Goal: Task Accomplishment & Management: Manage account settings

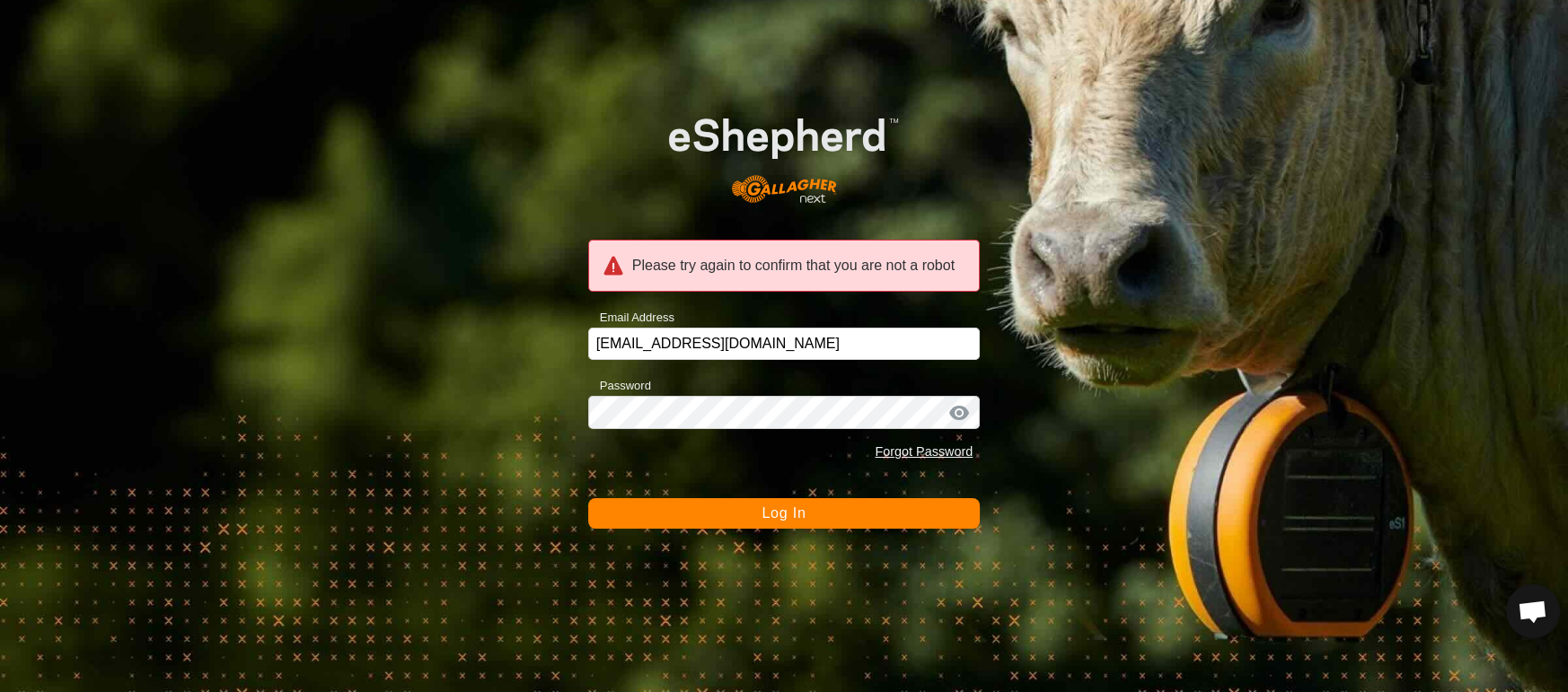
click at [754, 510] on button "Log In" at bounding box center [784, 514] width 393 height 31
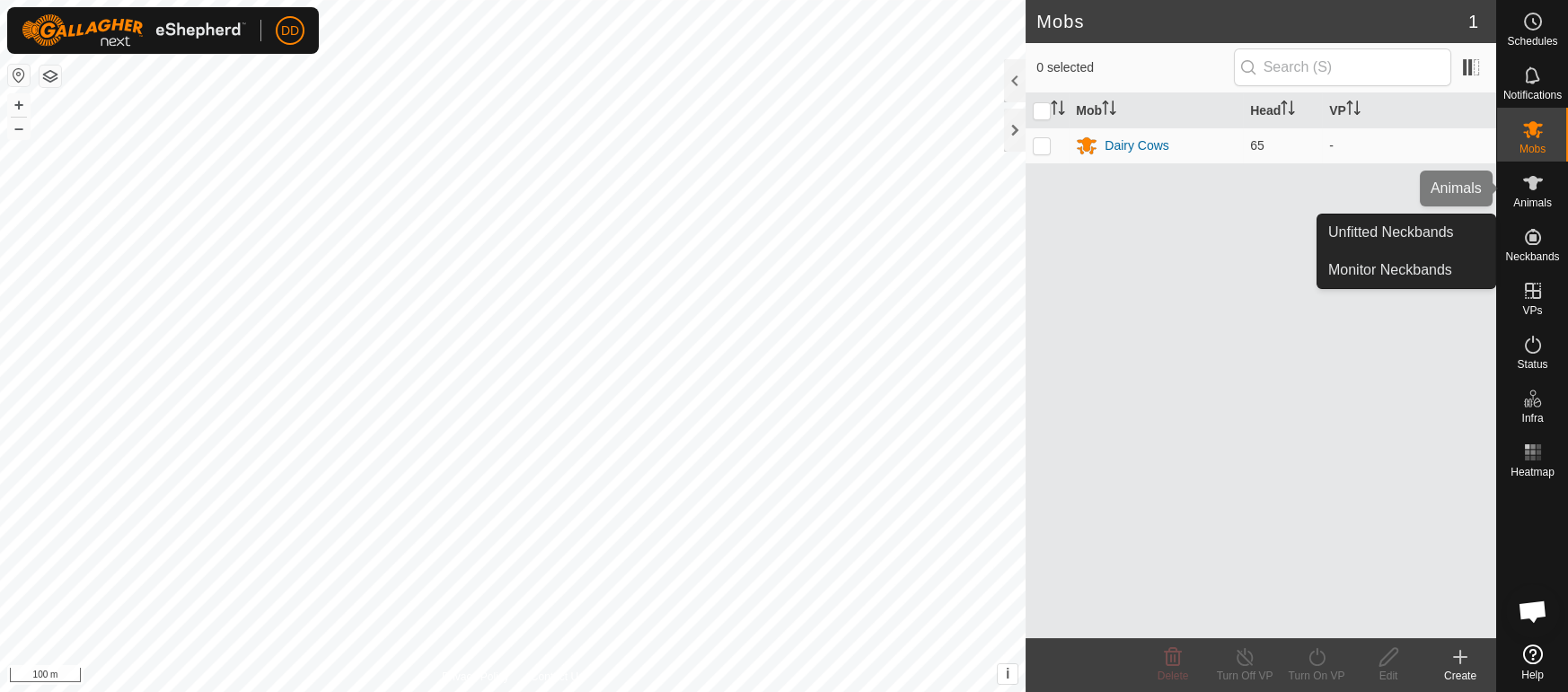
click at [1537, 195] on es-animals-svg-icon at bounding box center [1532, 183] width 32 height 29
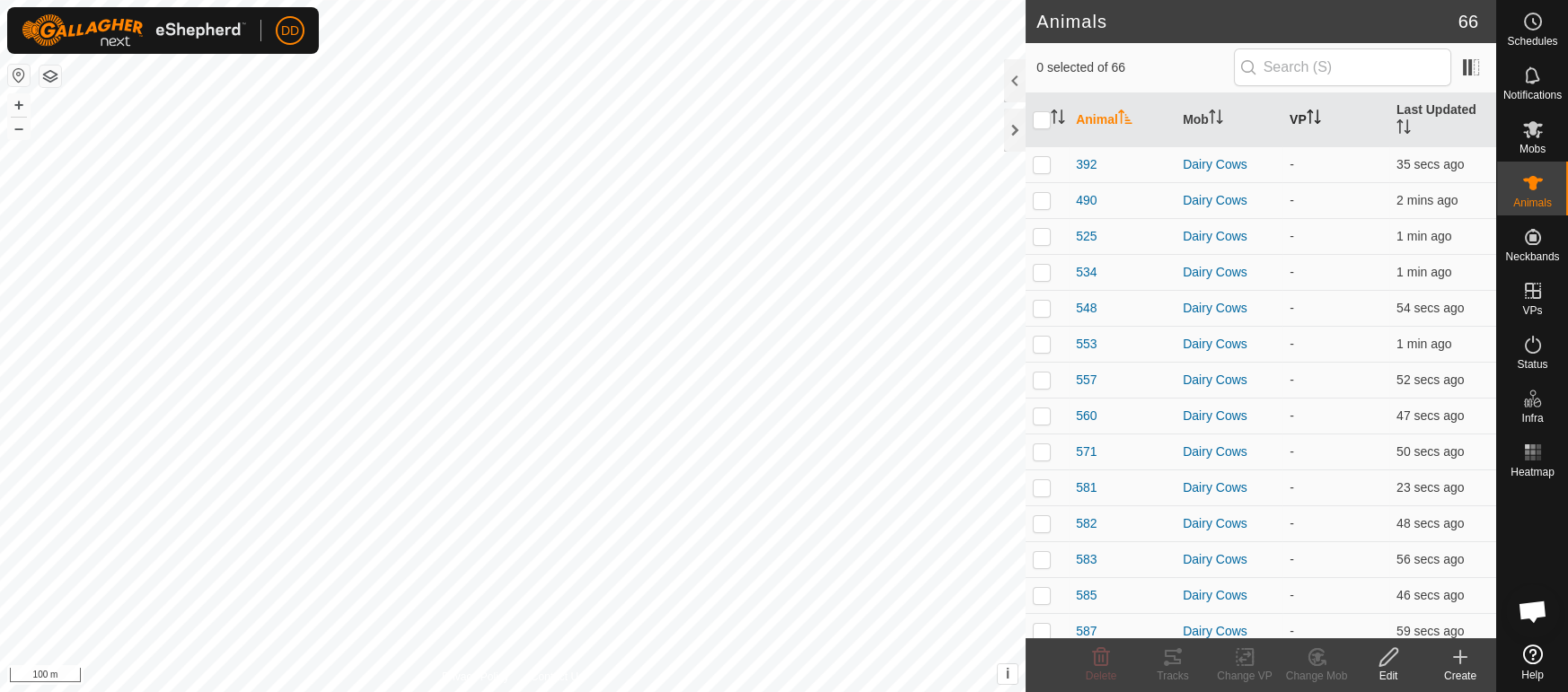
click at [1309, 110] on icon "Activate to sort" at bounding box center [1314, 117] width 15 height 15
click at [1212, 114] on p-sorticon "Activate to sort" at bounding box center [1216, 119] width 15 height 15
click at [1036, 157] on p-checkbox at bounding box center [1041, 164] width 18 height 15
drag, startPoint x: 1318, startPoint y: 666, endPoint x: 1316, endPoint y: 642, distance: 24.1
click at [1318, 665] on icon at bounding box center [1317, 657] width 23 height 22
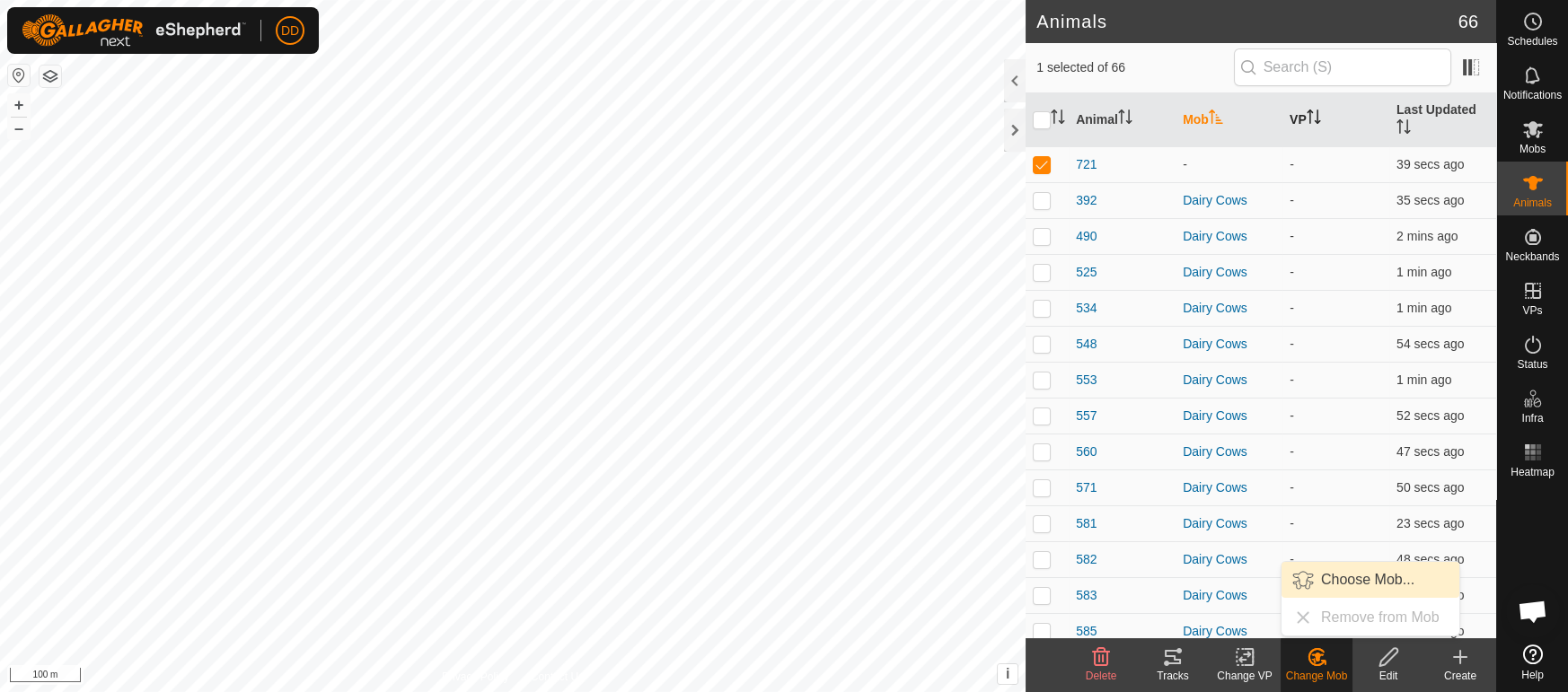
click at [1314, 577] on link "Choose Mob..." at bounding box center [1369, 579] width 178 height 36
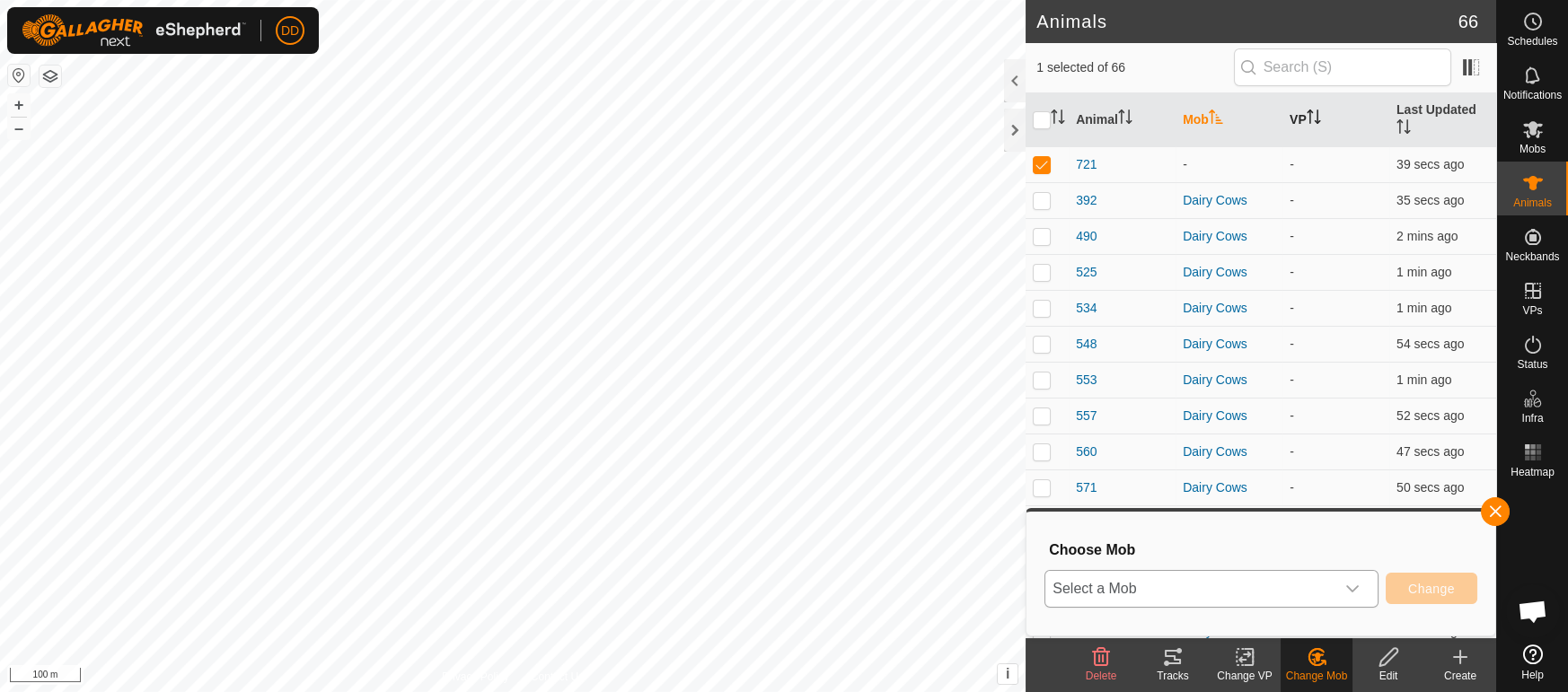
click at [1296, 585] on span "Select a Mob" at bounding box center [1189, 588] width 289 height 36
click at [1226, 544] on li "Dairy Cows" at bounding box center [1213, 549] width 334 height 45
click at [1427, 591] on span "Change" at bounding box center [1430, 589] width 46 height 15
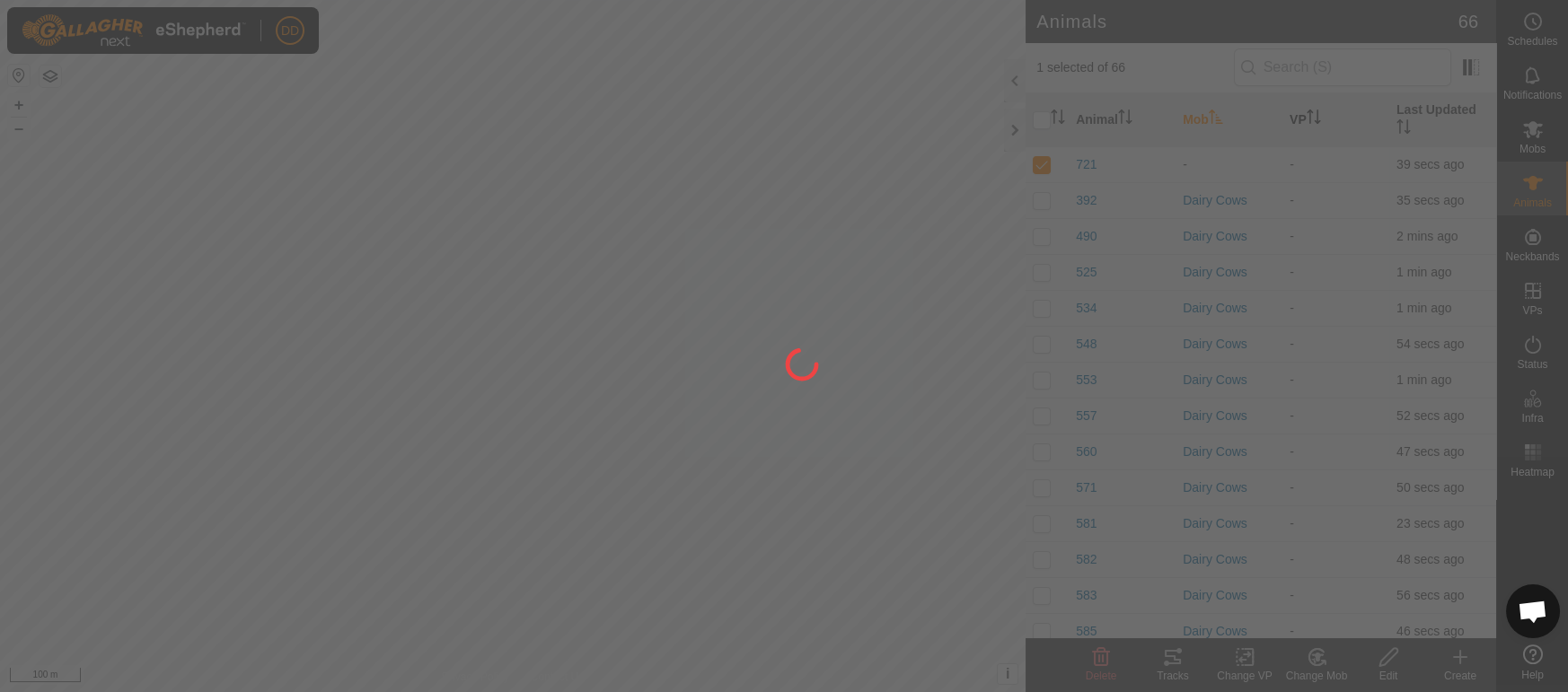
checkbox input "false"
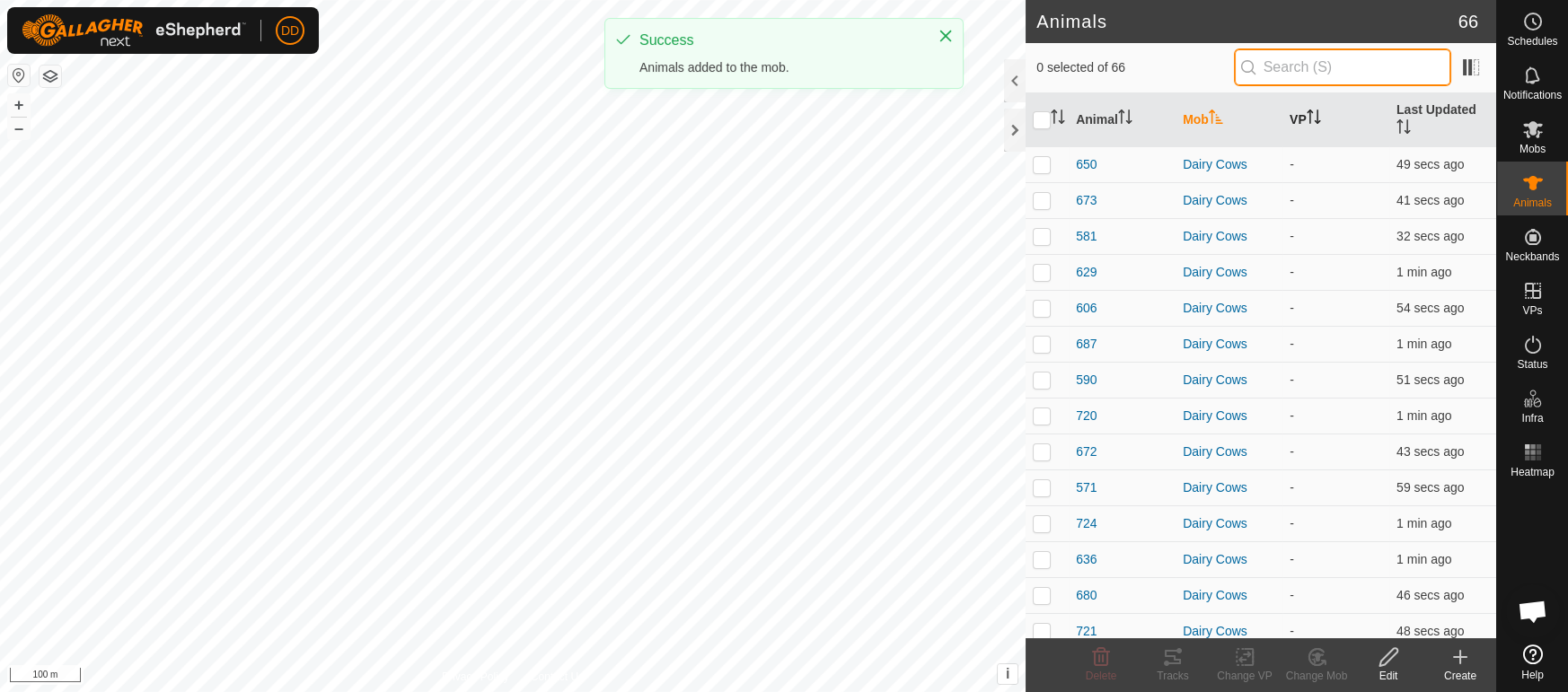
click at [1255, 73] on input "text" at bounding box center [1342, 66] width 218 height 37
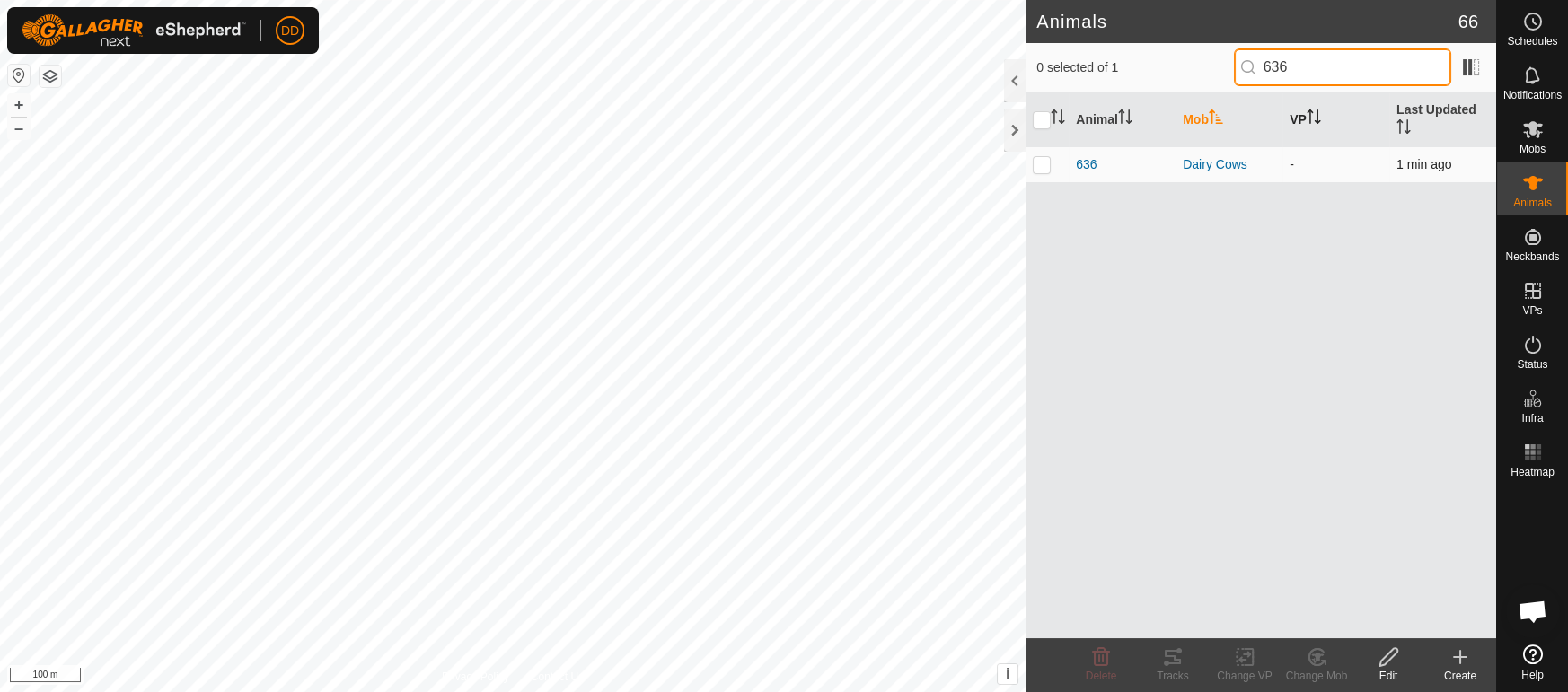
type input "636"
click at [1038, 157] on p-checkbox at bounding box center [1041, 164] width 18 height 15
checkbox input "true"
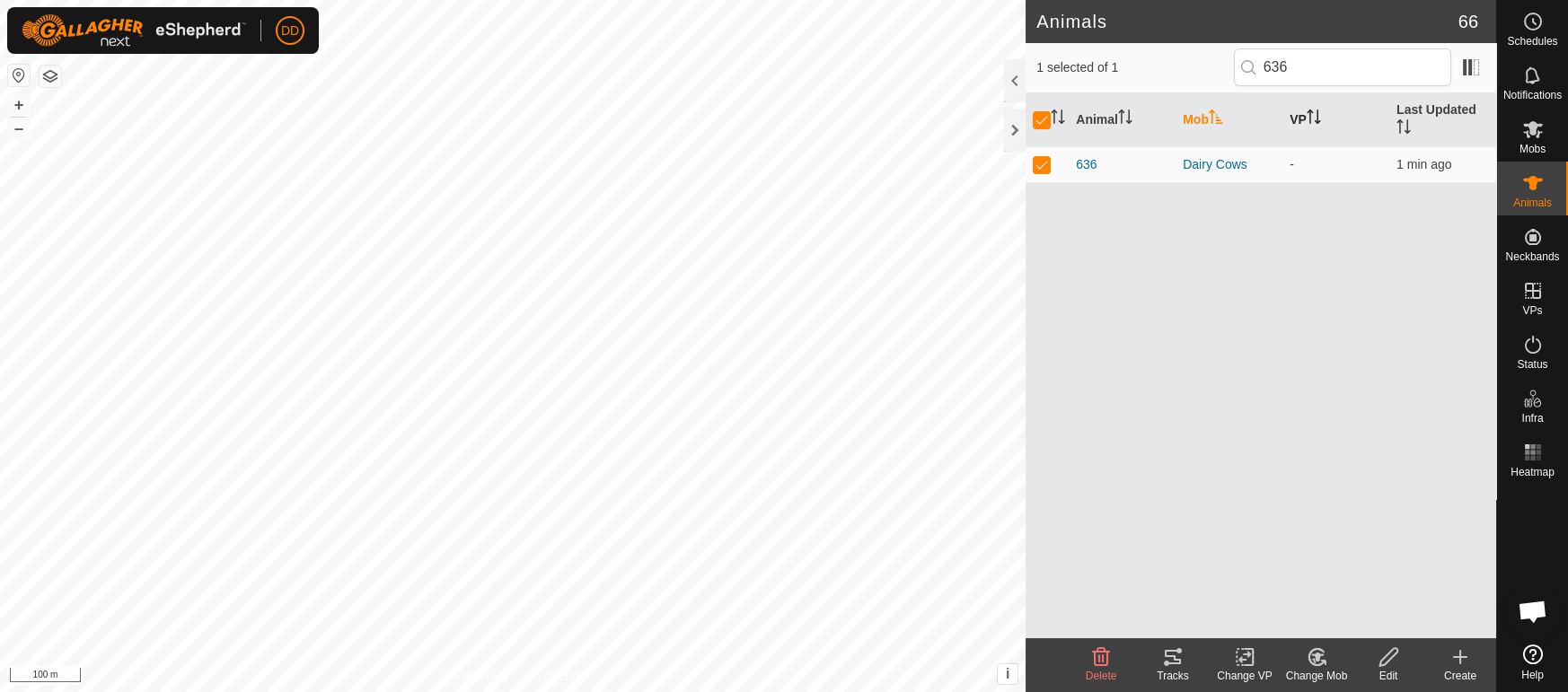
click at [1331, 646] on change-mob-svg-icon at bounding box center [1317, 657] width 72 height 22
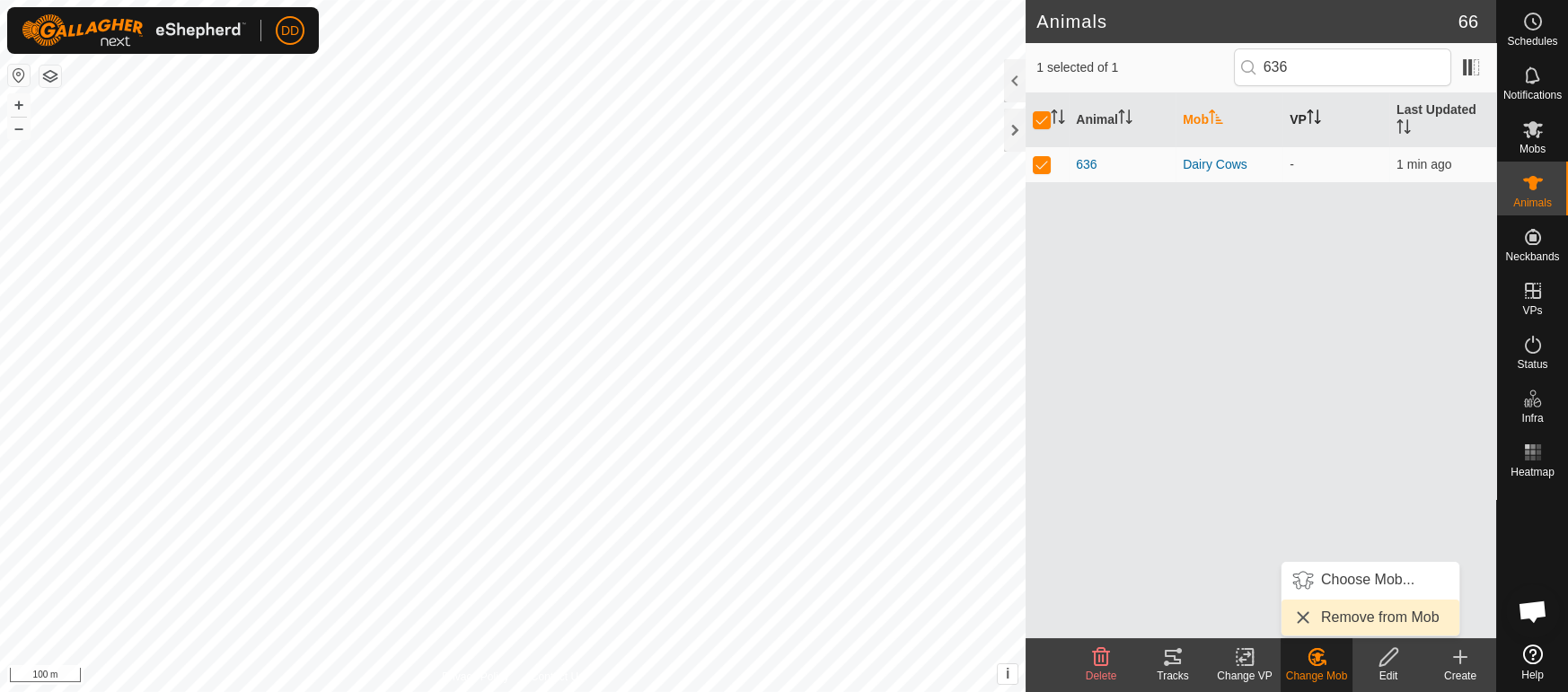
click at [1335, 613] on link "Remove from Mob" at bounding box center [1369, 616] width 178 height 36
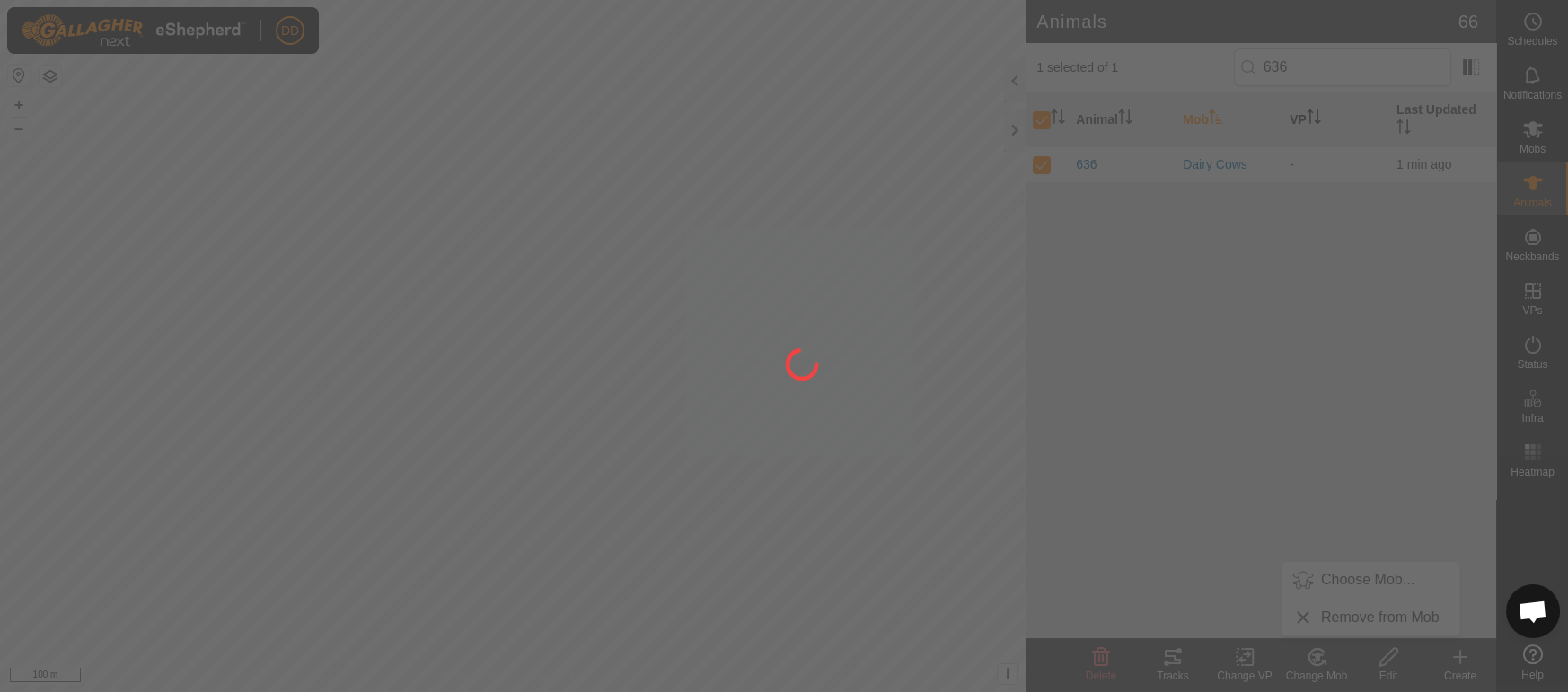
checkbox input "false"
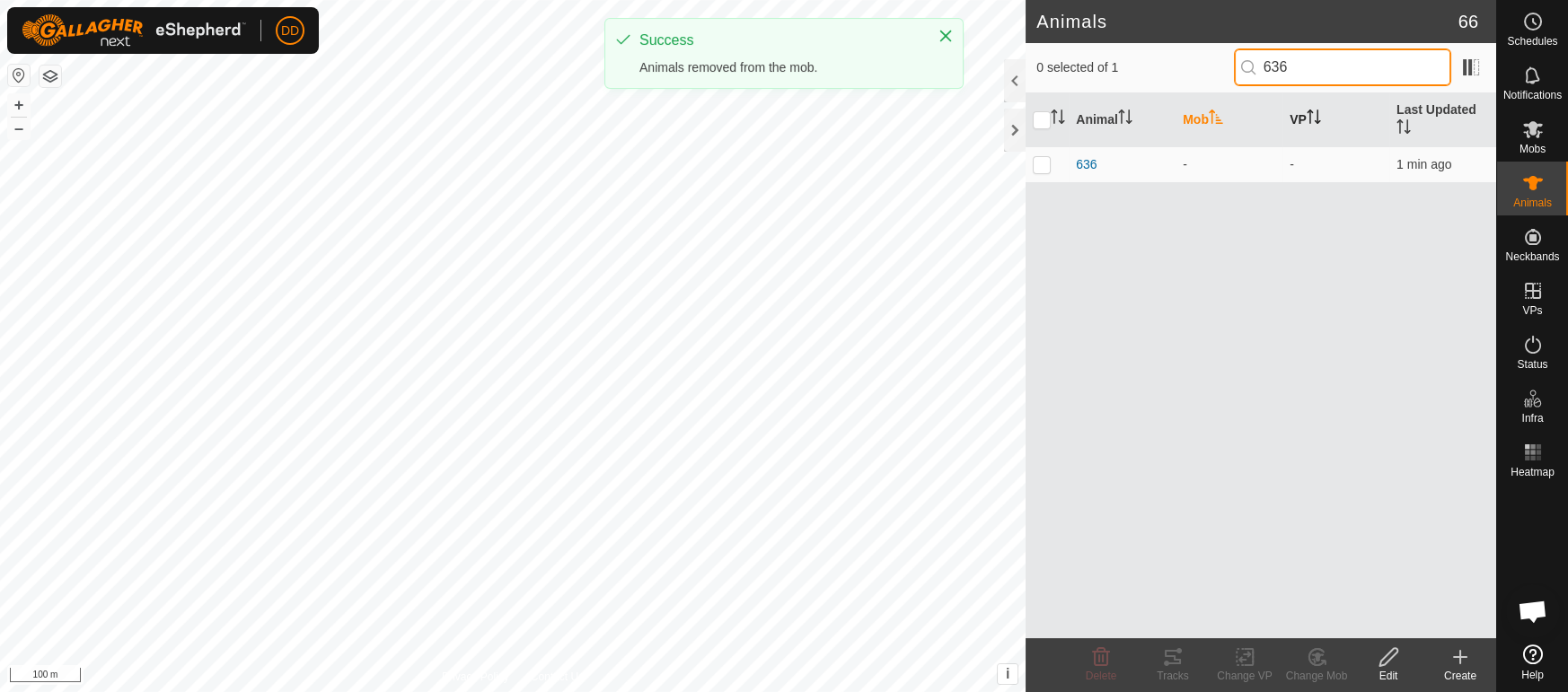
click at [1329, 61] on input "636" at bounding box center [1342, 66] width 218 height 37
type input "6"
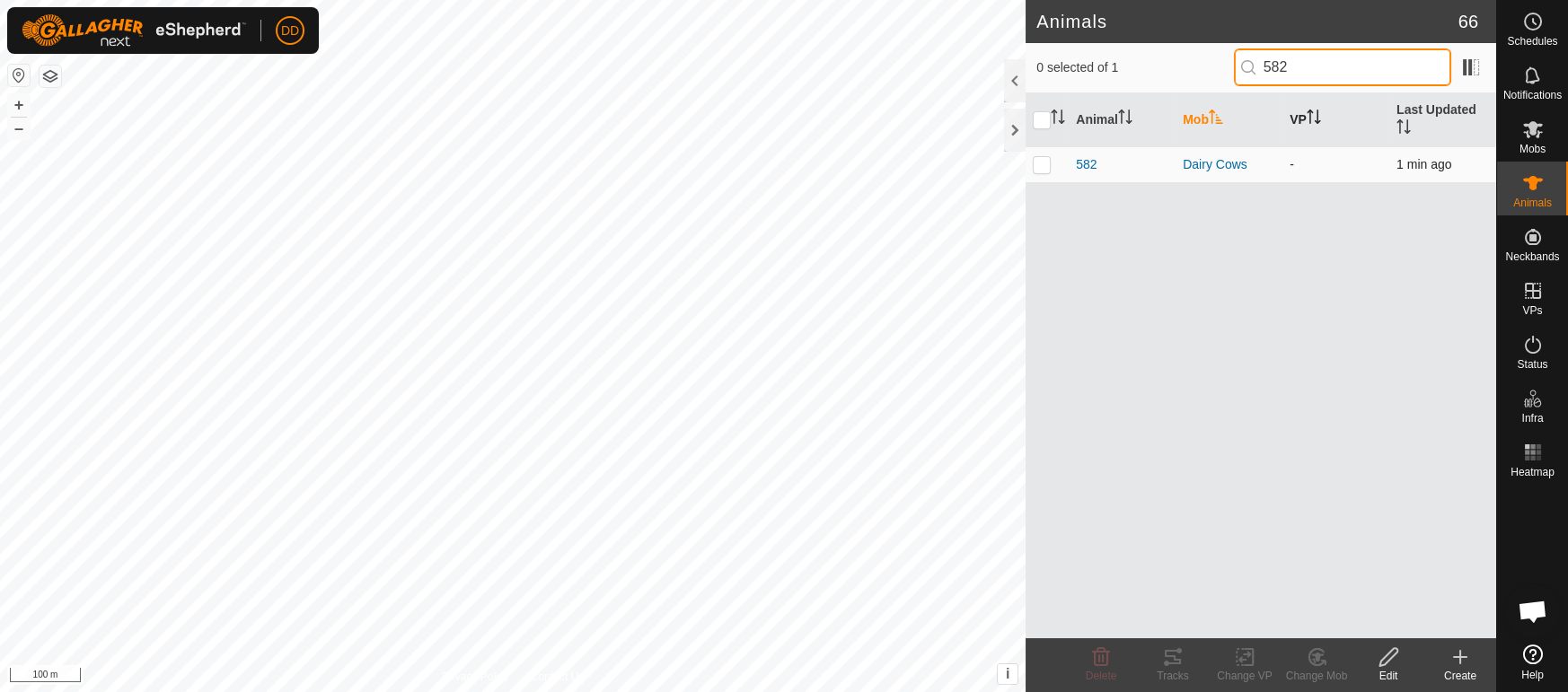
type input "582"
click at [1038, 154] on td at bounding box center [1047, 164] width 43 height 36
checkbox input "true"
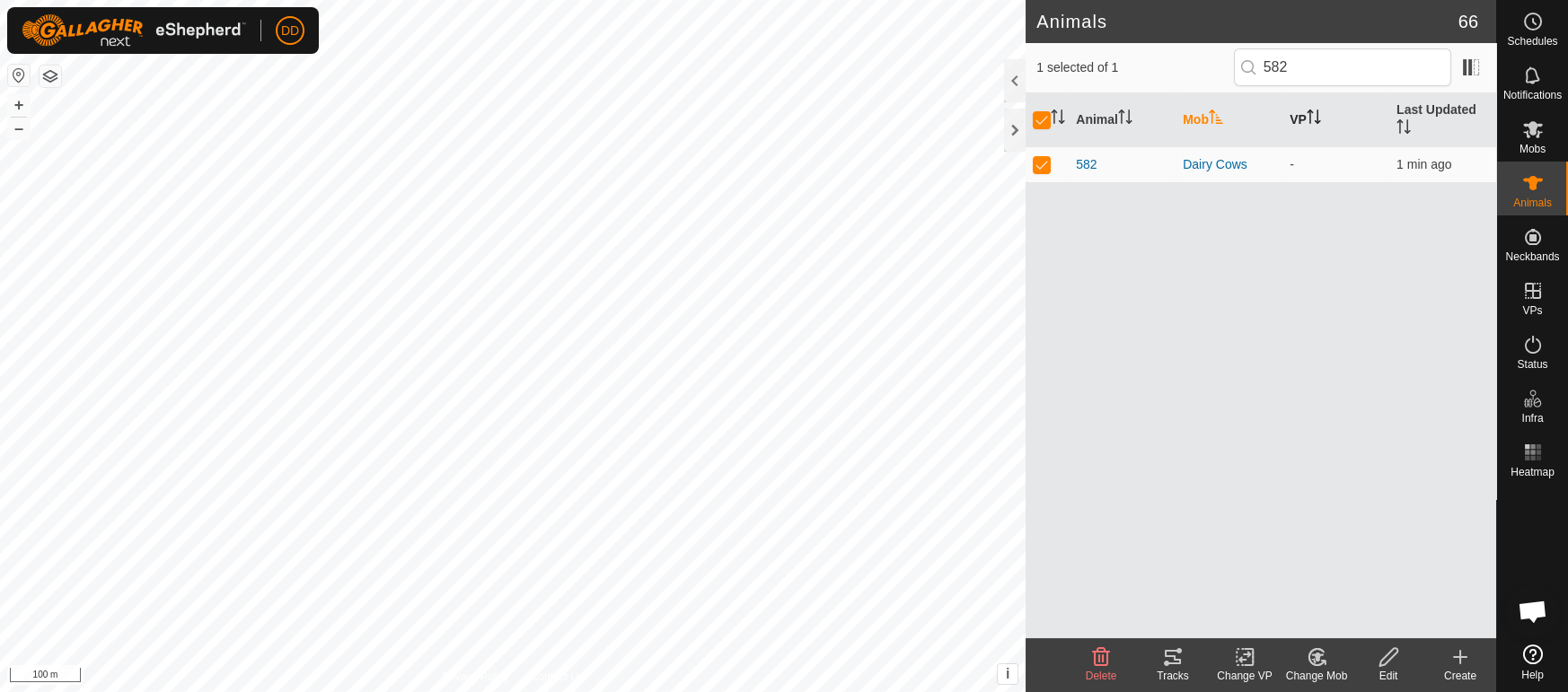
click at [1313, 672] on div "Change Mob" at bounding box center [1317, 676] width 72 height 16
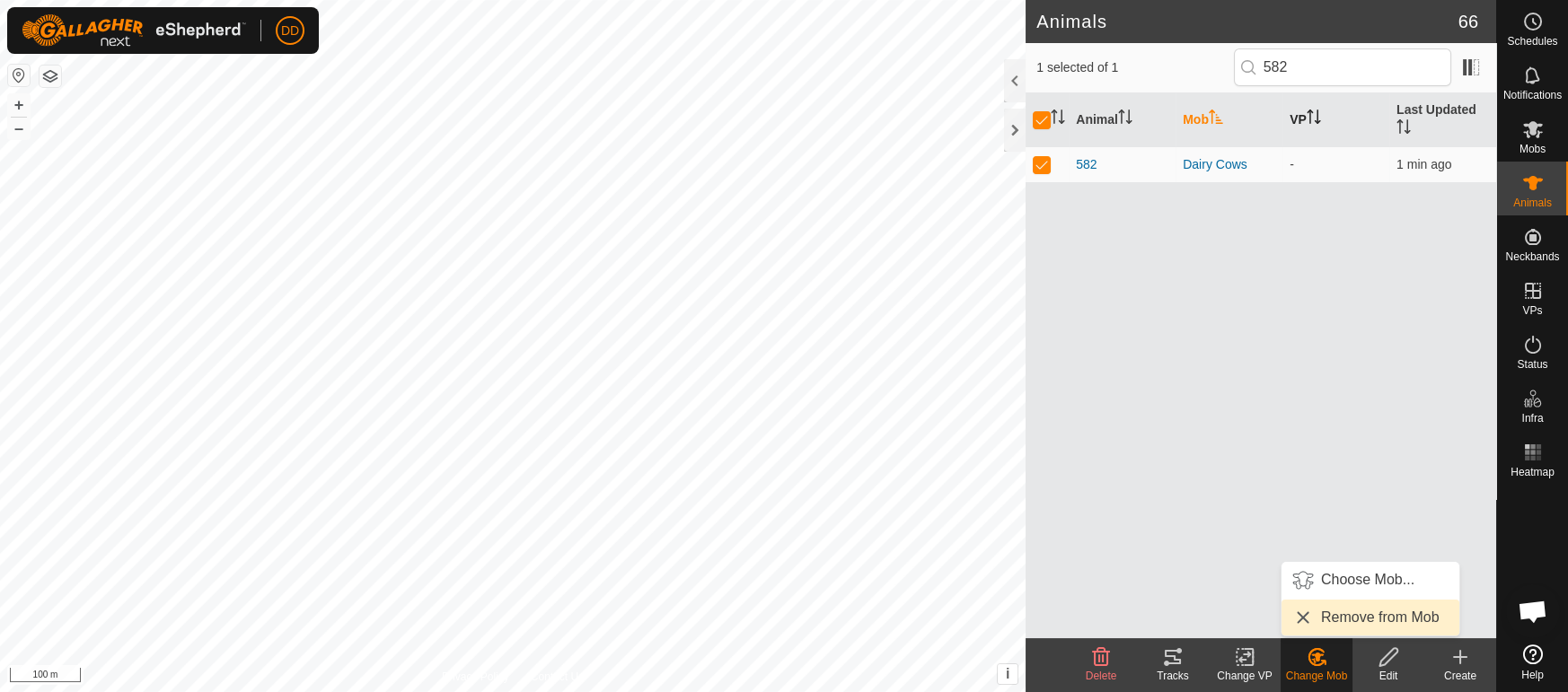
click at [1320, 623] on link "Remove from Mob" at bounding box center [1369, 616] width 178 height 36
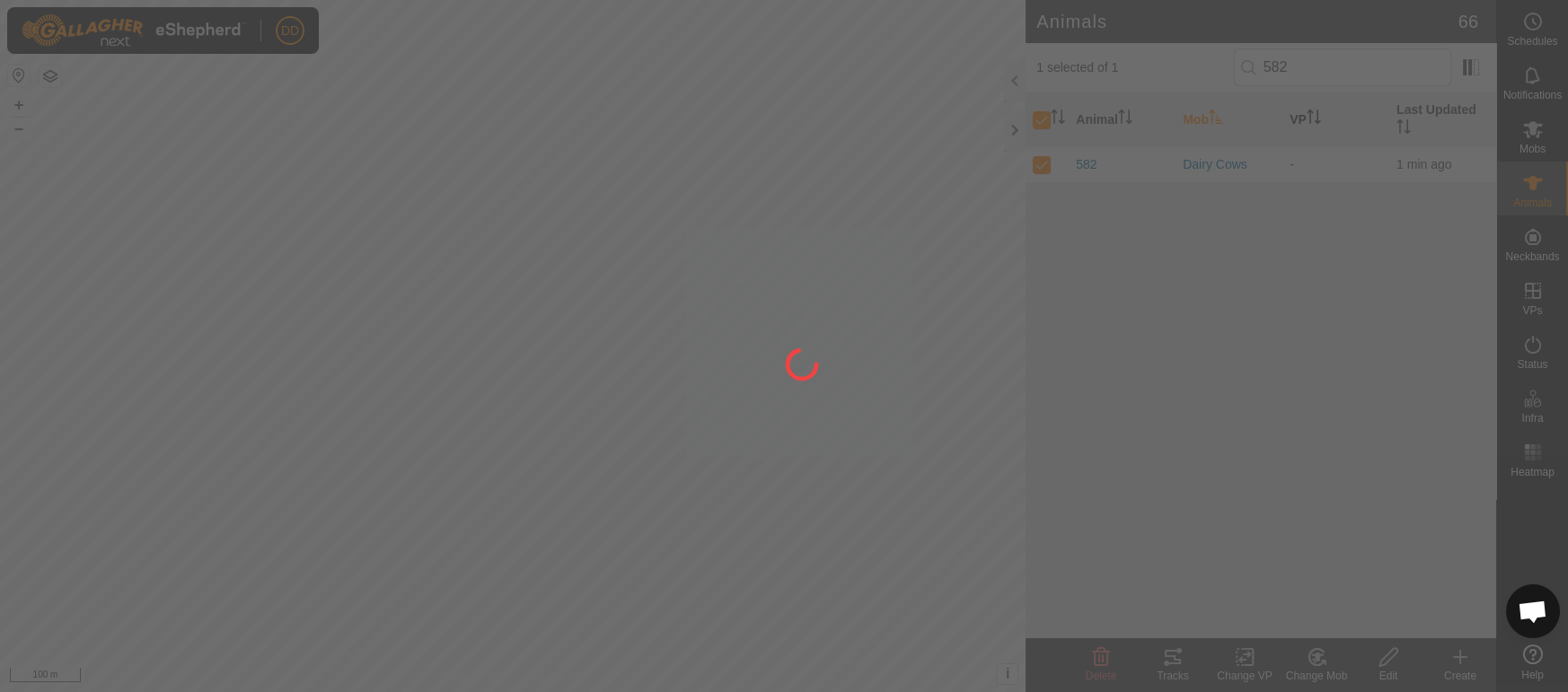
checkbox input "false"
